Goal: Check status

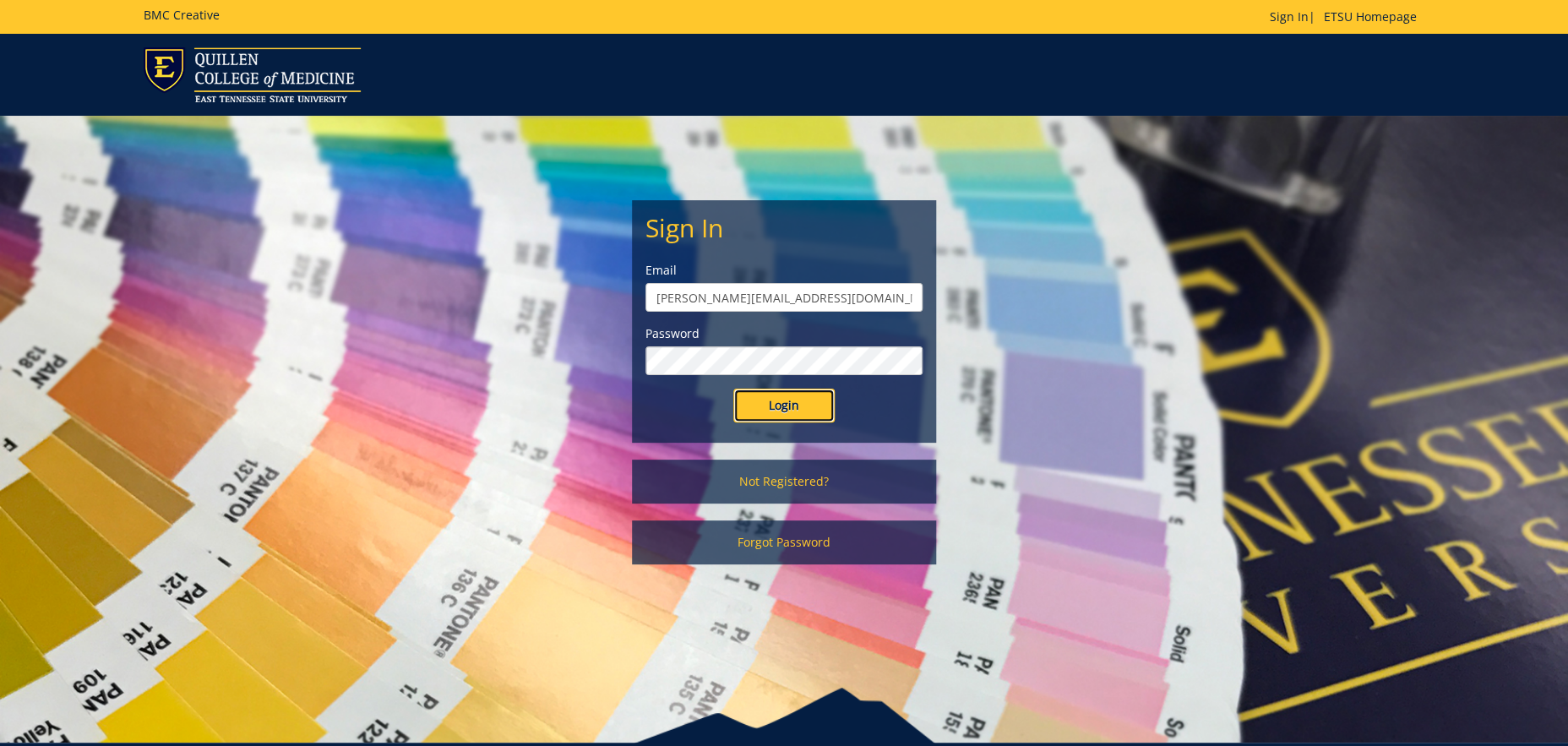
click at [800, 414] on input "Login" at bounding box center [784, 406] width 101 height 34
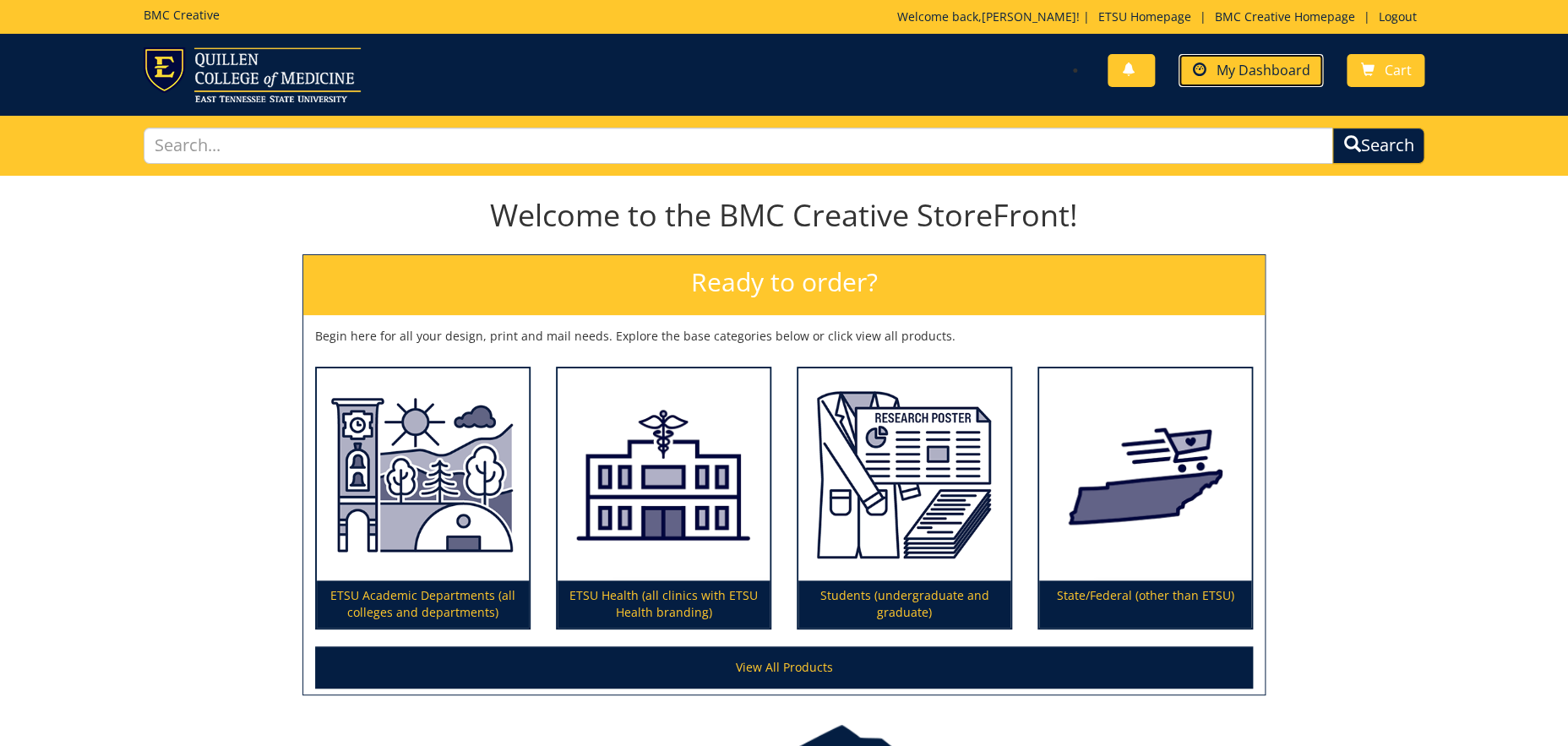
click at [1289, 69] on span "My Dashboard" at bounding box center [1262, 70] width 94 height 19
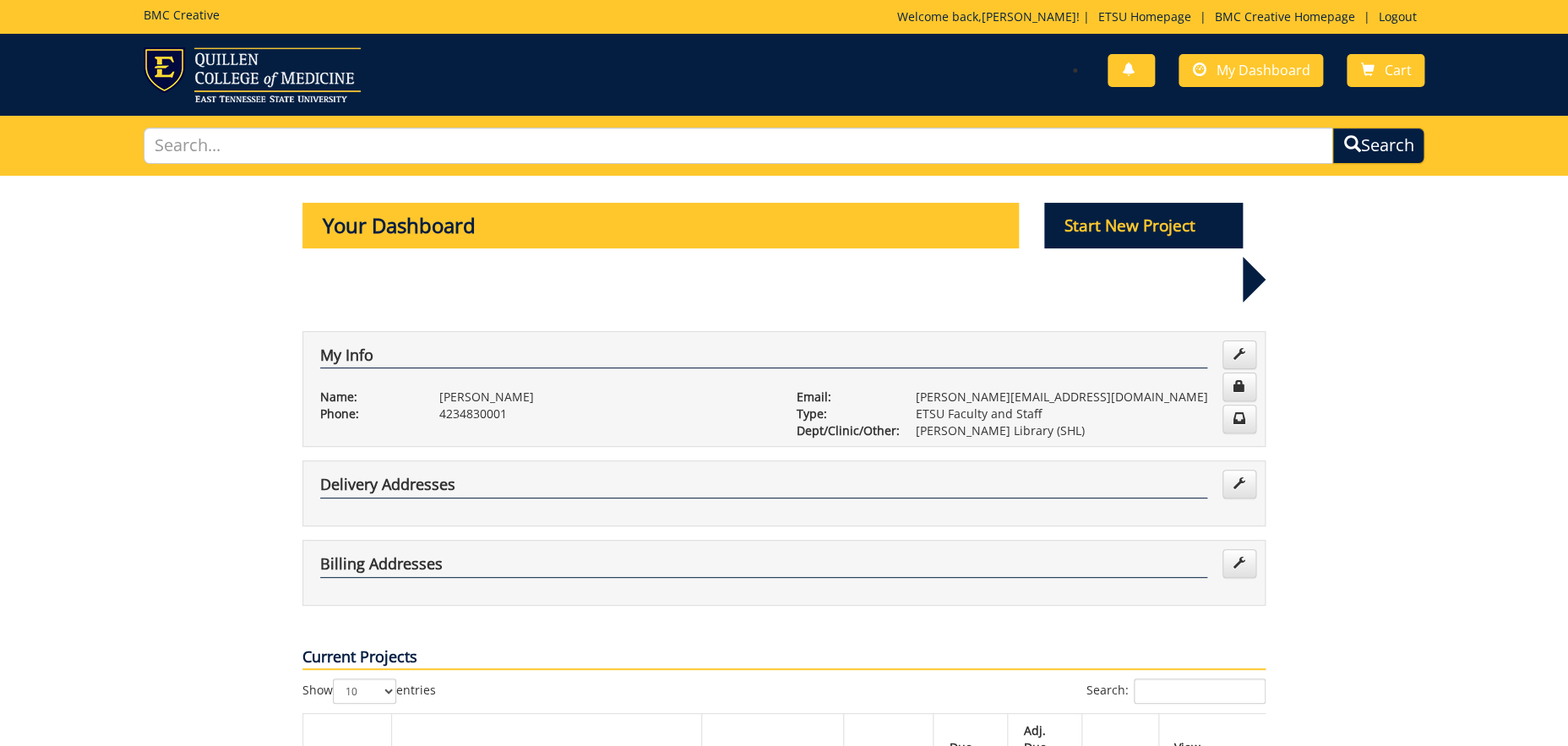
scroll to position [308, 0]
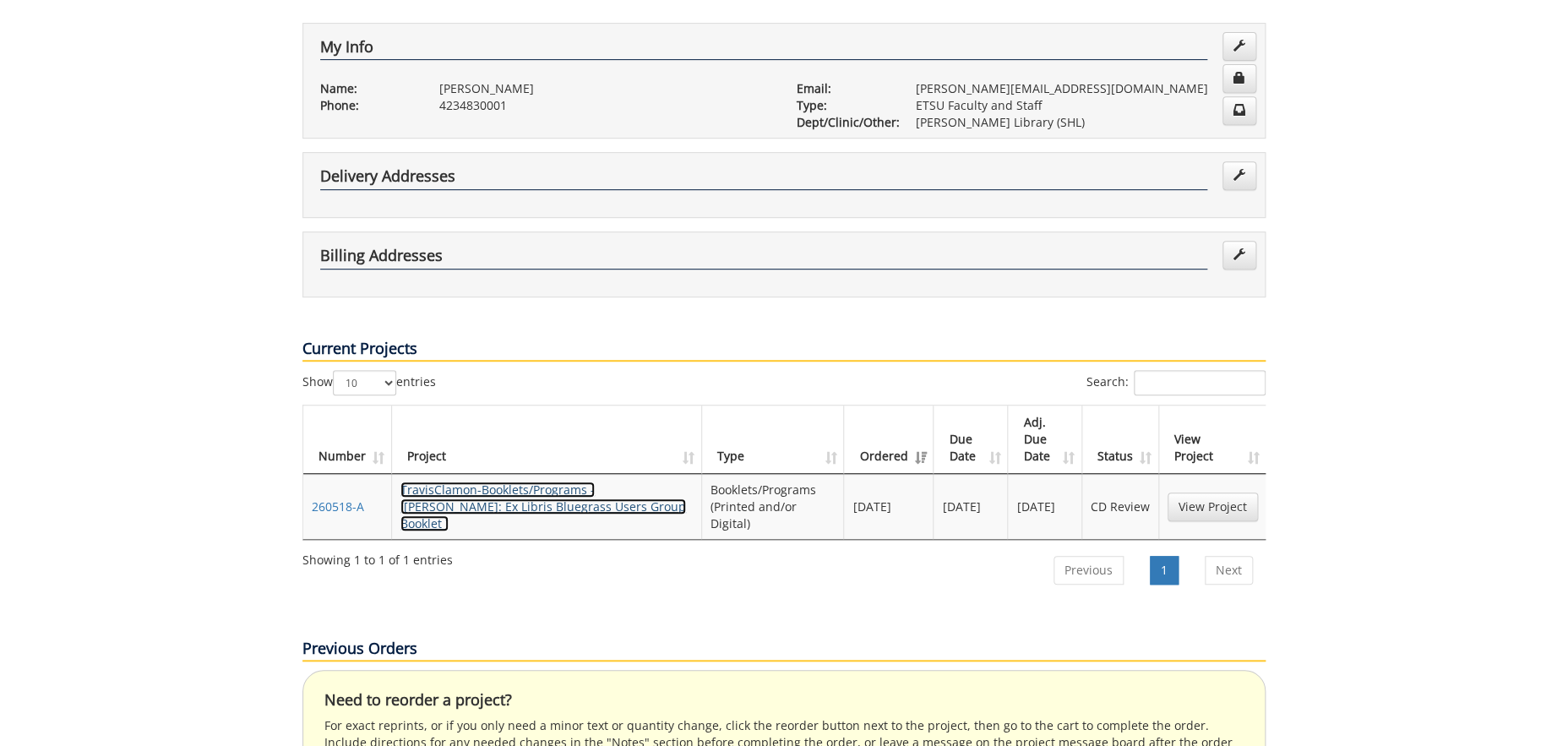
click at [504, 482] on link "TravisClamon-Booklets/Programs - ([PERSON_NAME]: Ex Libris Bluegrass Users Grou…" at bounding box center [544, 507] width 286 height 50
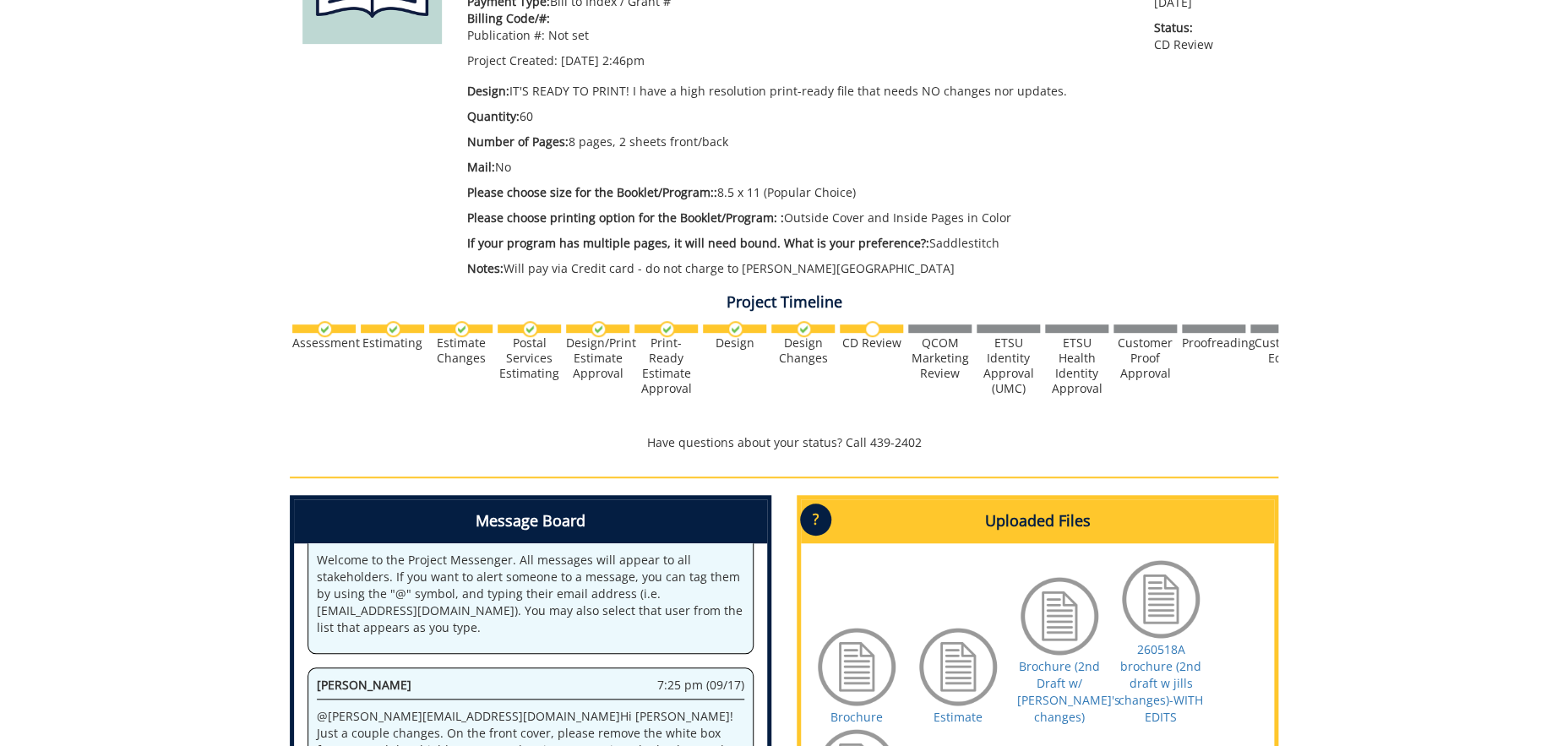
scroll to position [294, 0]
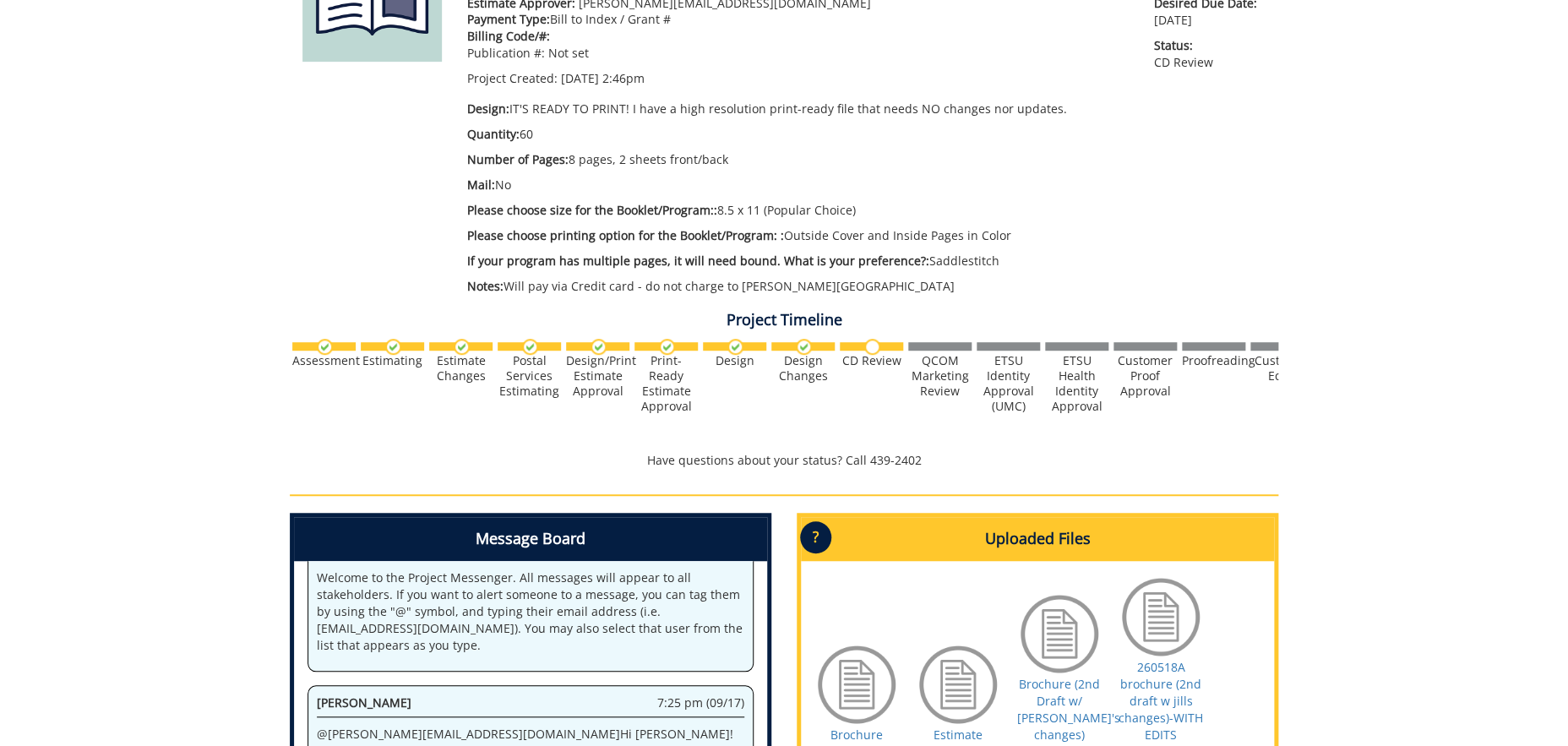
drag, startPoint x: 978, startPoint y: 344, endPoint x: 1103, endPoint y: 412, distance: 142.3
click at [1103, 412] on div "Assessment Estimating" at bounding box center [1115, 378] width 1651 height 74
click at [396, 282] on div "Project Timeline Assessment Estimating" at bounding box center [784, 218] width 1013 height 521
